Goal: Find specific page/section

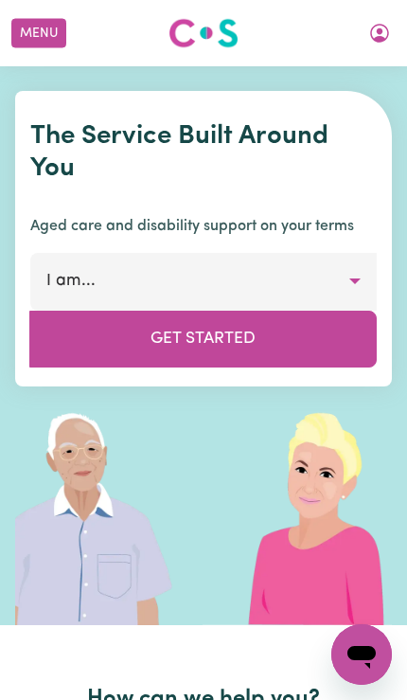
click at [384, 33] on button "My Account" at bounding box center [380, 33] width 40 height 32
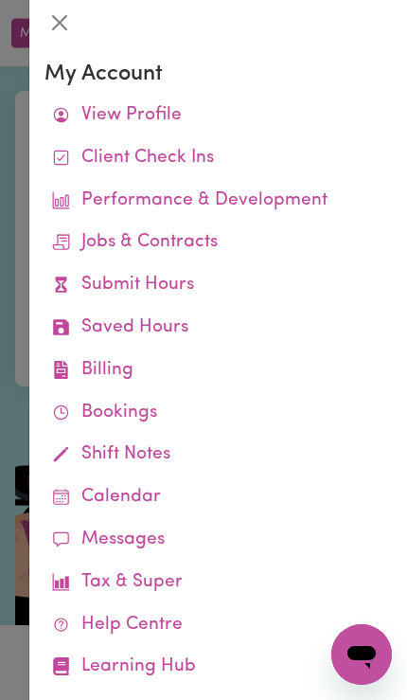
click at [55, 403] on icon at bounding box center [61, 412] width 18 height 18
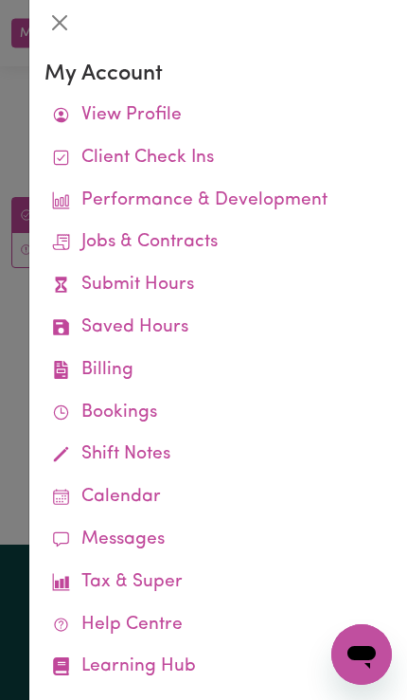
click at [18, 343] on div at bounding box center [203, 350] width 407 height 700
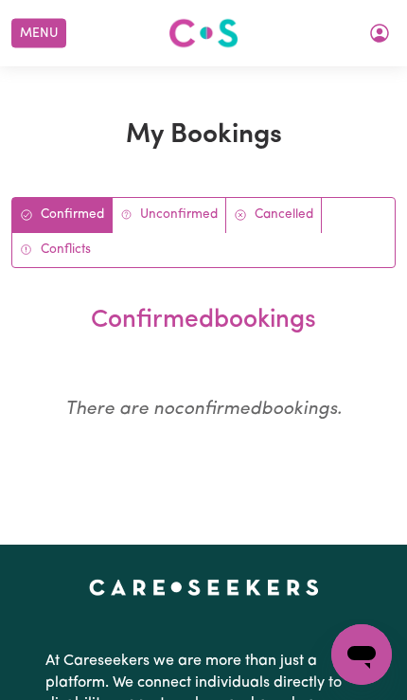
click at [39, 41] on button "Menu" at bounding box center [38, 33] width 55 height 29
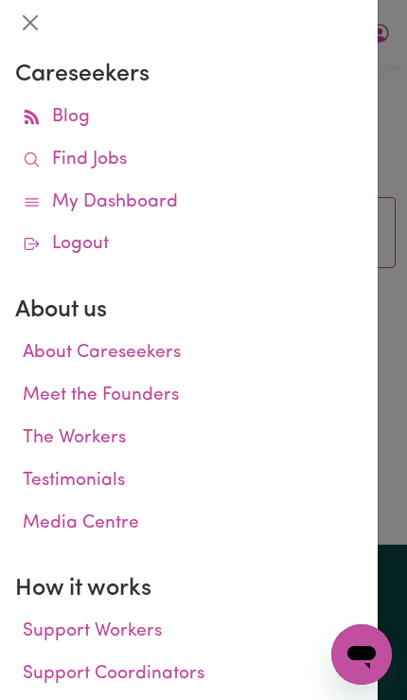
click at [33, 155] on icon at bounding box center [32, 160] width 18 height 18
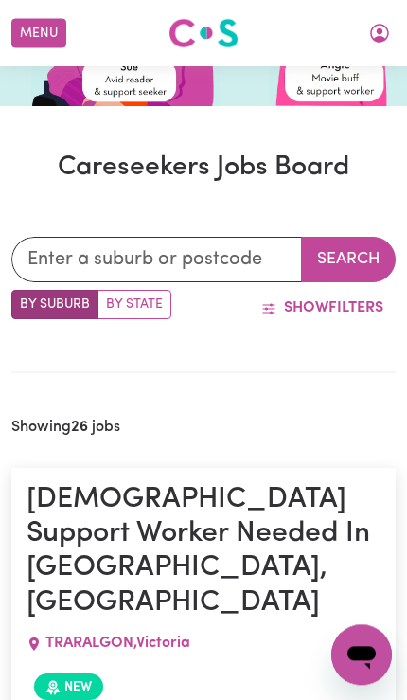
scroll to position [333, 0]
click at [382, 27] on icon "My Account" at bounding box center [379, 33] width 23 height 23
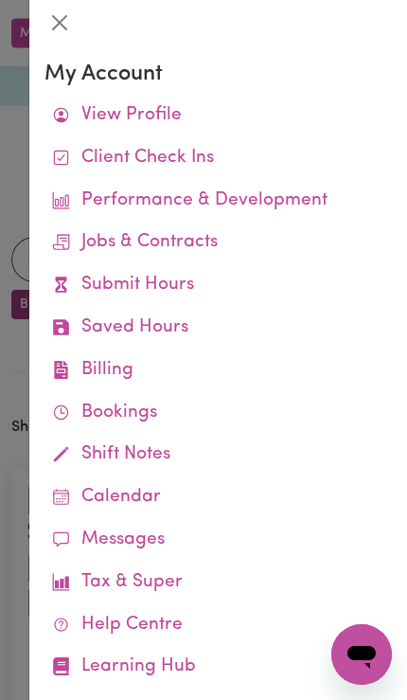
click at [0, 0] on link "Job Reports" at bounding box center [0, 0] width 0 height 0
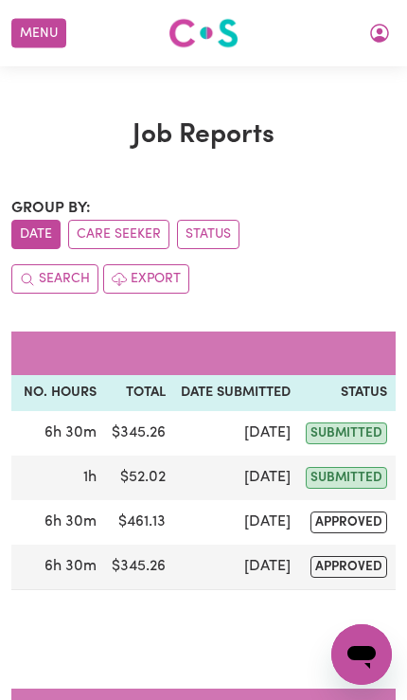
scroll to position [0, 417]
